Goal: Information Seeking & Learning: Learn about a topic

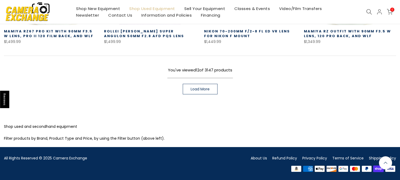
scroll to position [431, 0]
click at [202, 90] on span "Load More" at bounding box center [200, 89] width 19 height 4
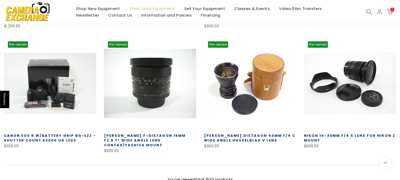
scroll to position [717, 0]
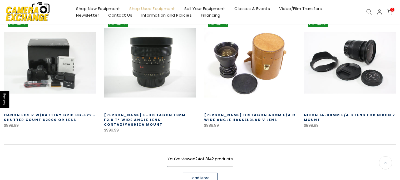
click at [200, 176] on span "Load More" at bounding box center [200, 178] width 19 height 4
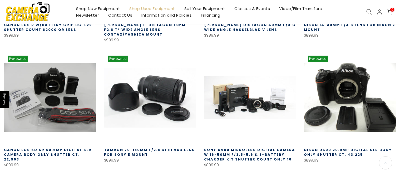
scroll to position [817, 0]
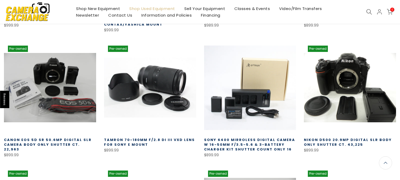
click at [249, 94] on link at bounding box center [250, 88] width 92 height 92
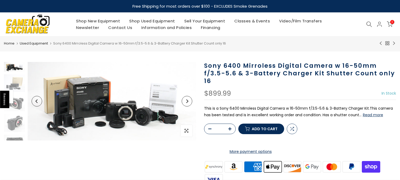
scroll to position [11, 0]
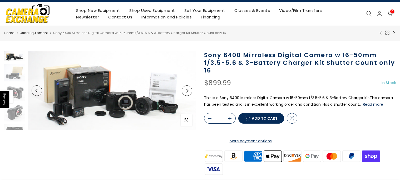
click at [187, 90] on icon "Next" at bounding box center [187, 91] width 4 height 4
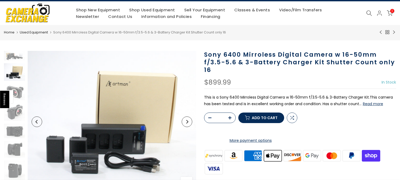
click at [186, 123] on icon "Next" at bounding box center [187, 122] width 4 height 4
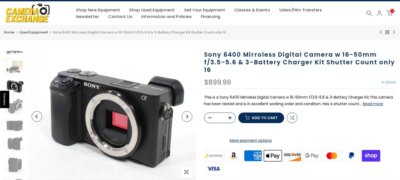
scroll to position [6, 0]
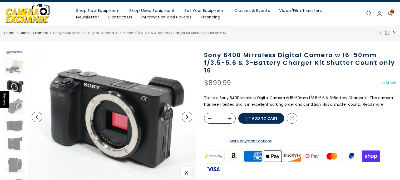
click at [186, 117] on icon "Next" at bounding box center [187, 117] width 4 height 4
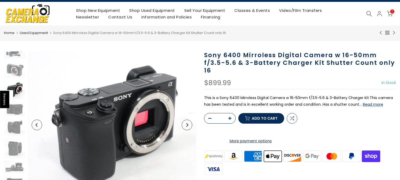
scroll to position [26, 0]
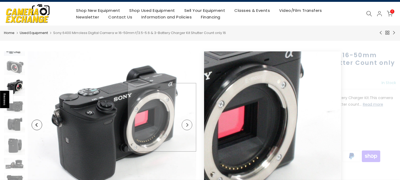
click at [186, 117] on img at bounding box center [112, 124] width 168 height 147
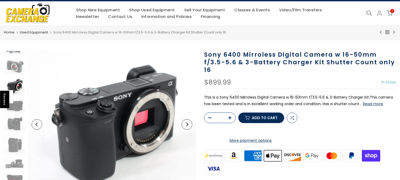
click at [185, 127] on button "Next" at bounding box center [187, 124] width 11 height 11
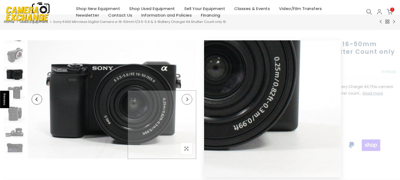
scroll to position [0, 0]
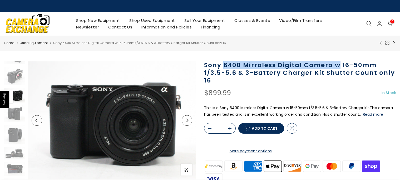
drag, startPoint x: 340, startPoint y: 66, endPoint x: 223, endPoint y: 62, distance: 117.2
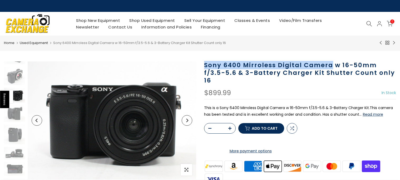
drag, startPoint x: 332, startPoint y: 67, endPoint x: 204, endPoint y: 65, distance: 128.2
click at [204, 65] on div "Sony 6400 Mirroless Digital Camera w 16-50mm f/3.5-5.6 & 3-Battery Charger Kit …" at bounding box center [300, 163] width 200 height 205
click at [216, 63] on h1 "Sony 6400 Mirroless Digital Camera w 16-50mm f/3.5-5.6 & 3-Battery Charger Kit …" at bounding box center [300, 72] width 192 height 23
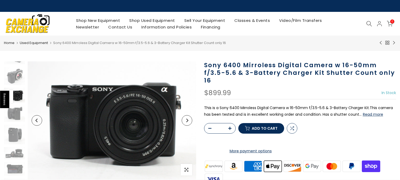
click at [217, 66] on h1 "Sony 6400 Mirroless Digital Camera w 16-50mm f/3.5-5.6 & 3-Battery Charger Kit …" at bounding box center [300, 72] width 192 height 23
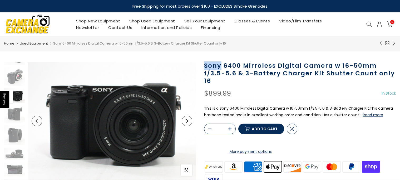
click at [217, 66] on h1 "Sony 6400 Mirroless Digital Camera w 16-50mm f/3.5-5.6 & 3-Battery Charger Kit …" at bounding box center [300, 73] width 192 height 23
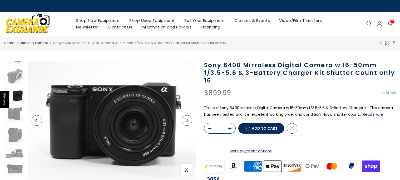
click at [382, 61] on h1 "Sony 6400 Mirroless Digital Camera w 16-50mm f/3.5-5.6 & 3-Battery Charger Kit …" at bounding box center [300, 72] width 192 height 23
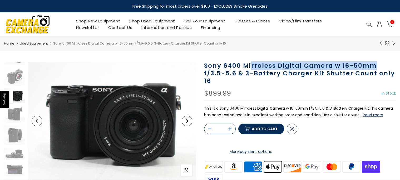
drag, startPoint x: 378, startPoint y: 65, endPoint x: 251, endPoint y: 65, distance: 127.4
click at [251, 65] on h1 "Sony 6400 Mirroless Digital Camera w 16-50mm f/3.5-5.6 & 3-Battery Charger Kit …" at bounding box center [300, 73] width 192 height 23
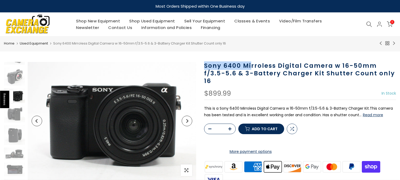
drag, startPoint x: 251, startPoint y: 65, endPoint x: 302, endPoint y: 57, distance: 51.9
